Goal: Feedback & Contribution: Submit feedback/report problem

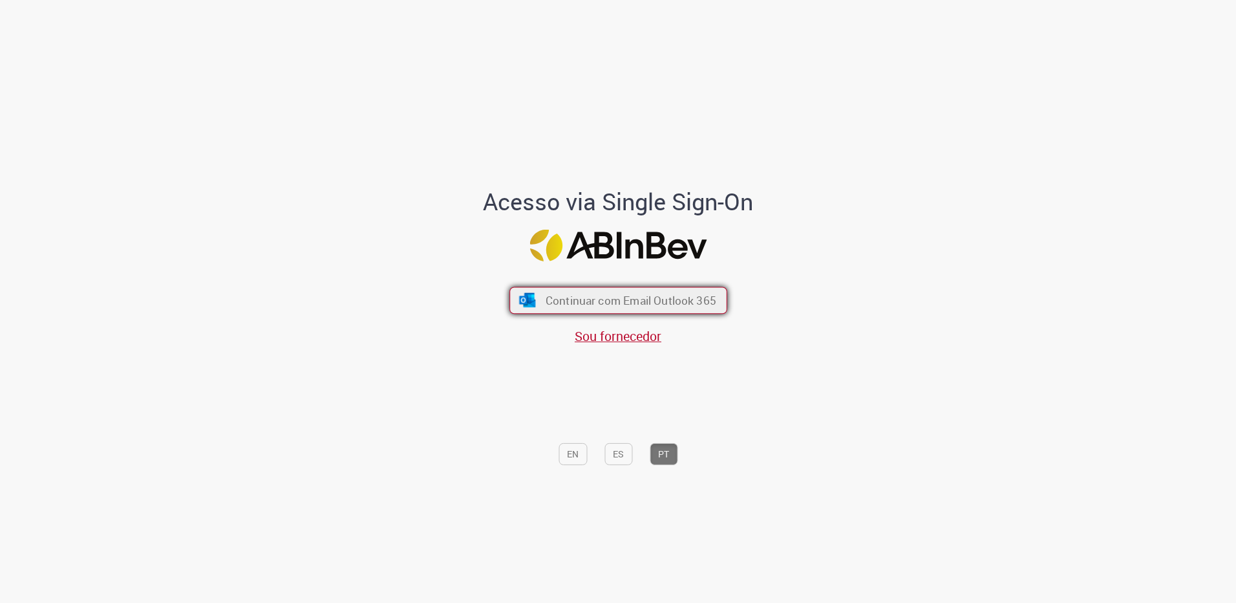
click at [596, 304] on span "Continuar com Email Outlook 365" at bounding box center [630, 300] width 171 height 15
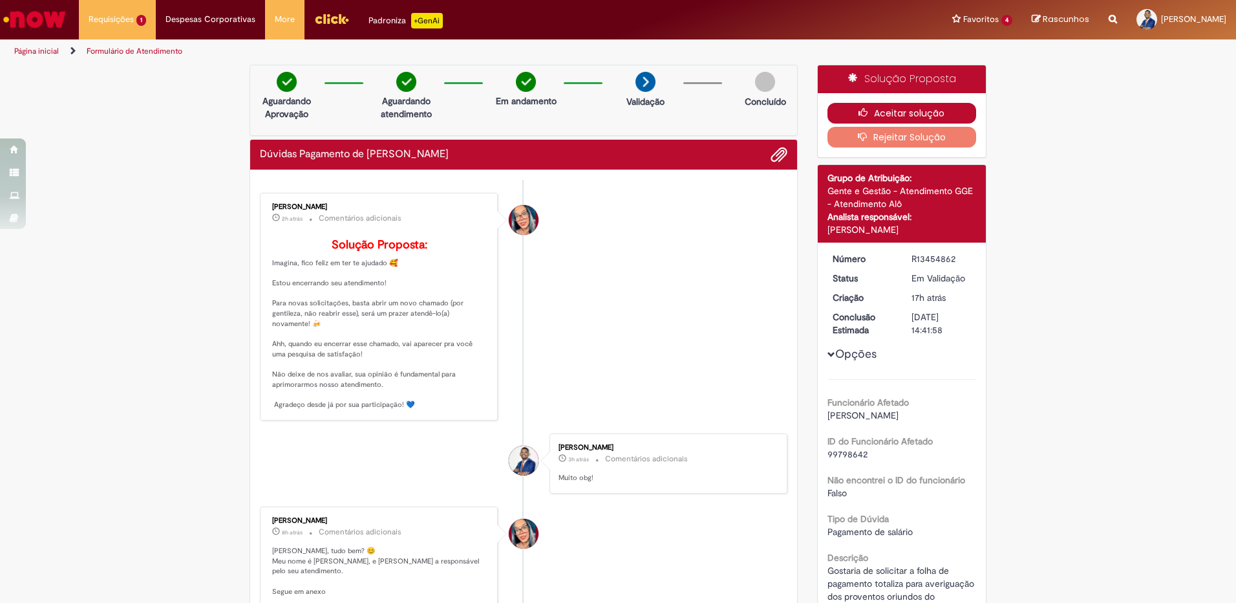
click at [900, 113] on button "Aceitar solução" at bounding box center [901, 113] width 149 height 21
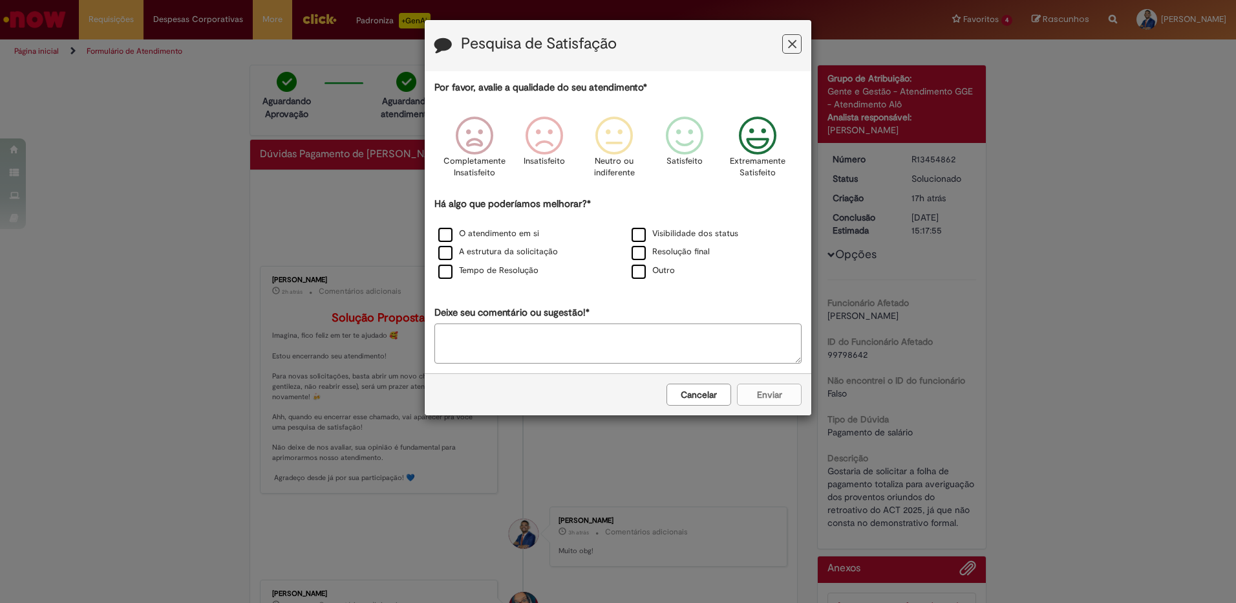
click at [760, 133] on icon "Feedback" at bounding box center [758, 135] width 48 height 39
click at [638, 266] on label "Outro" at bounding box center [653, 270] width 43 height 12
click at [624, 334] on textarea "Deixe seu comentário ou sugestão!*" at bounding box center [617, 343] width 367 height 40
type textarea "**********"
click at [754, 392] on button "Enviar" at bounding box center [769, 394] width 65 height 22
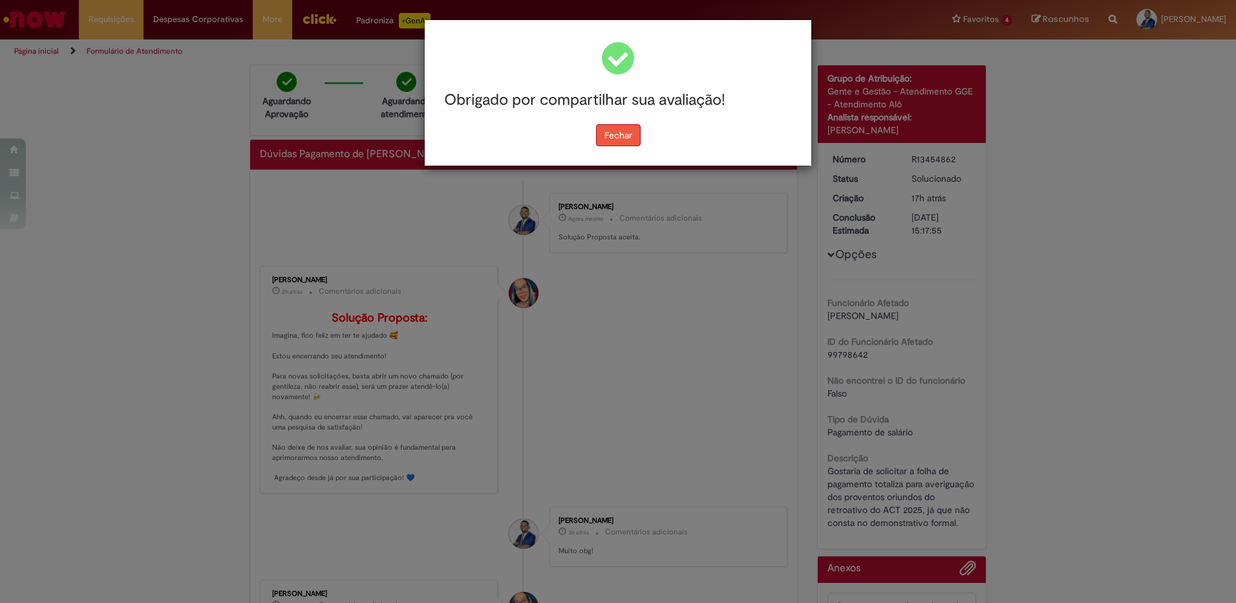
click at [623, 128] on button "Fechar" at bounding box center [618, 135] width 45 height 22
